Goal: Find specific page/section: Find specific page/section

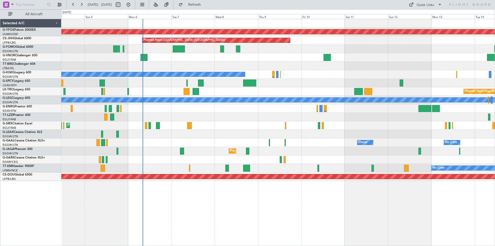
click at [263, 93] on div "Planned Maint Riga (Riga Intl)" at bounding box center [277, 91] width 433 height 9
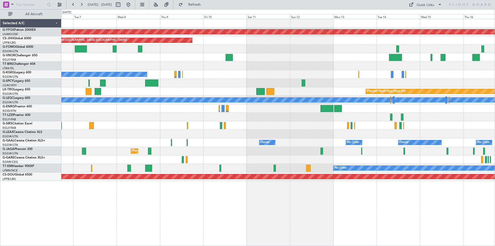
click at [303, 132] on div "AOG Maint Ostafyevo Planned Maint [GEOGRAPHIC_DATA] ([GEOGRAPHIC_DATA]) A/C Una…" at bounding box center [277, 100] width 433 height 162
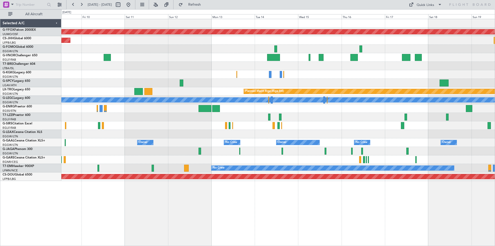
click at [242, 124] on div "AOG Maint Ostafyevo Planned Maint [GEOGRAPHIC_DATA] ([GEOGRAPHIC_DATA]) A/C Una…" at bounding box center [277, 100] width 433 height 162
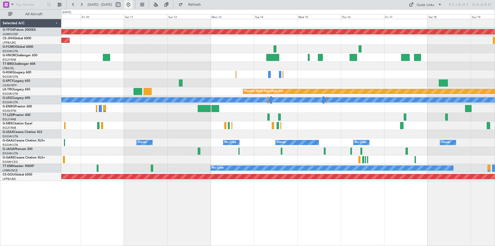
click at [133, 4] on button at bounding box center [128, 5] width 8 height 8
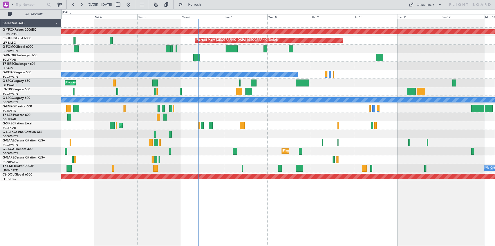
click at [286, 127] on div "Planned Maint [GEOGRAPHIC_DATA] ([GEOGRAPHIC_DATA])" at bounding box center [277, 125] width 433 height 9
